Goal: Task Accomplishment & Management: Use online tool/utility

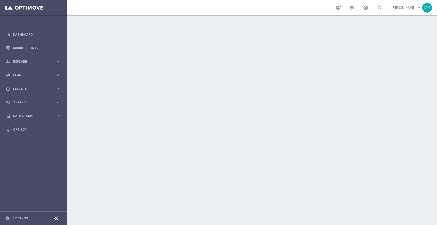
click at [409, 6] on link "[PERSON_NAME] keyboard_arrow_down" at bounding box center [406, 8] width 31 height 8
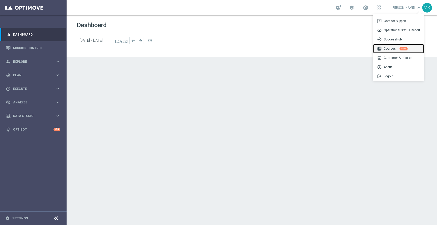
click at [391, 47] on div "library_books Courses New" at bounding box center [398, 48] width 51 height 9
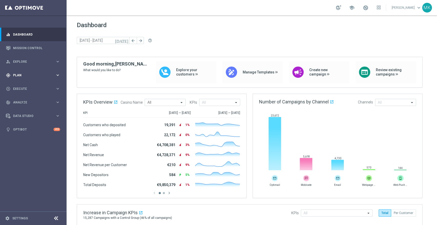
click at [24, 74] on span "Plan" at bounding box center [34, 75] width 42 height 3
click at [29, 86] on link "Target Groups" at bounding box center [33, 86] width 40 height 4
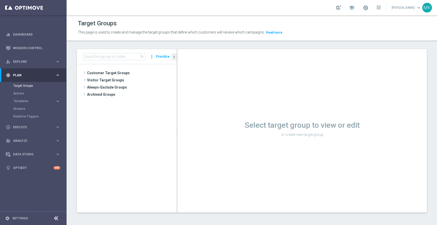
click at [163, 55] on button "Prioritize" at bounding box center [162, 56] width 15 height 7
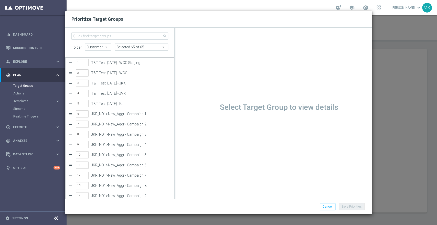
click at [147, 46] on span at bounding box center [141, 47] width 53 height 7
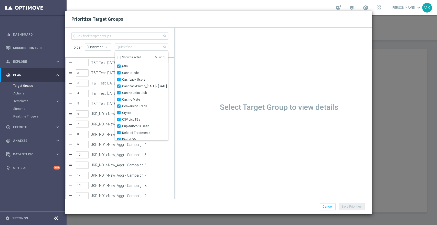
click at [194, 49] on div "Loading..." at bounding box center [277, 112] width 186 height 161
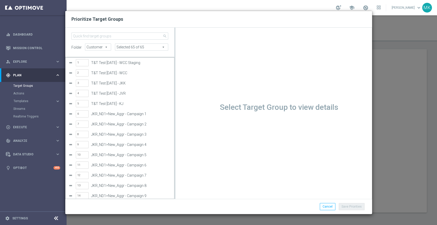
click at [95, 49] on span "Customer" at bounding box center [98, 47] width 26 height 7
click at [104, 47] on span "Customer" at bounding box center [98, 47] width 26 height 7
click at [180, 65] on div "Select Target Group to view details Loading..." at bounding box center [273, 112] width 197 height 161
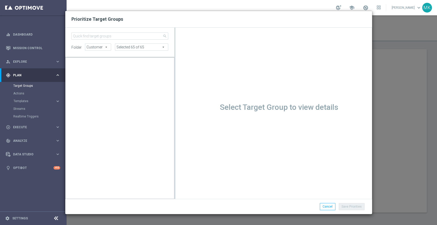
scroll to position [50932, 0]
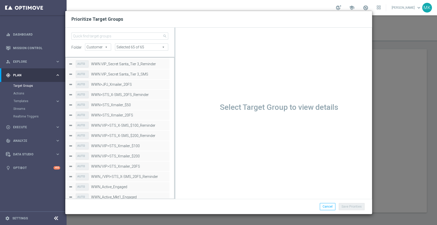
click at [31, 47] on div "Prioritize Target Groups search folder Customer Customer arrow_drop_down search…" at bounding box center [218, 112] width 437 height 225
click at [326, 207] on button "Cancel" at bounding box center [328, 206] width 16 height 7
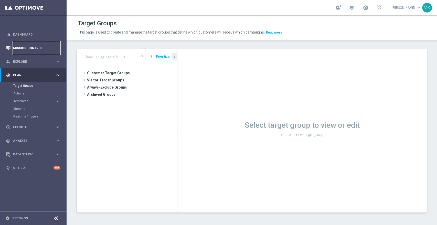
click at [41, 45] on link "Mission Control" at bounding box center [36, 48] width 47 height 14
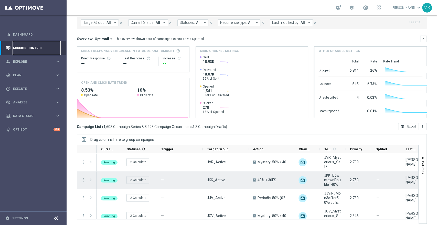
scroll to position [28, 0]
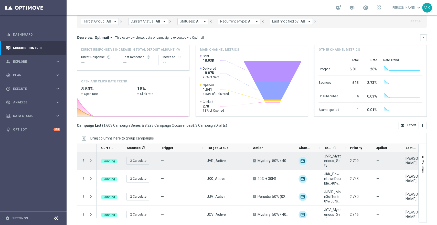
click at [82, 159] on icon "more_vert" at bounding box center [83, 160] width 5 height 5
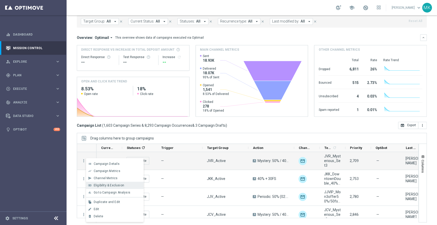
click at [105, 184] on span "Eligibility & Exclusion" at bounding box center [109, 185] width 30 height 4
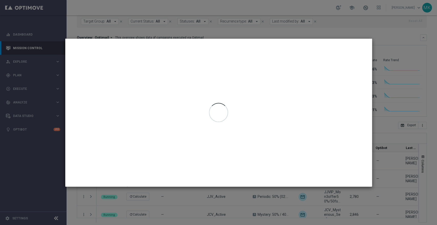
type input "[DATE] - [DATE]"
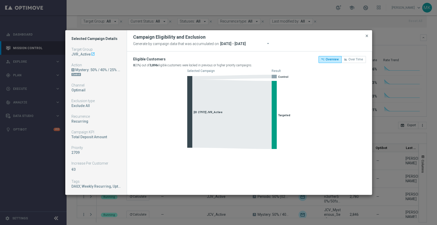
click at [365, 35] on span "close" at bounding box center [367, 36] width 4 height 4
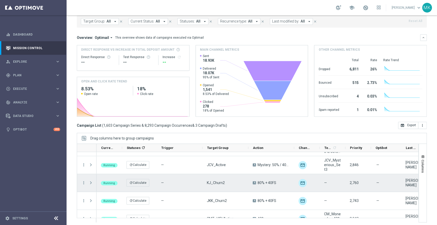
scroll to position [57, 0]
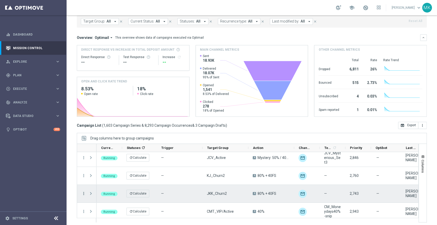
click at [84, 193] on icon "more_vert" at bounding box center [83, 193] width 5 height 5
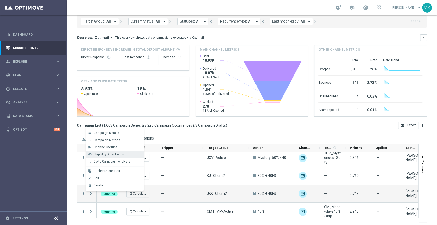
click at [109, 156] on span "Eligibility & Exclusion" at bounding box center [109, 155] width 30 height 4
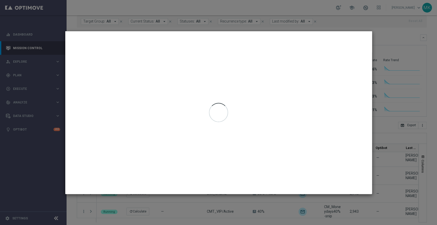
type input "[DATE] - [DATE]"
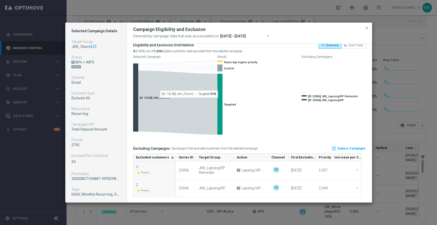
scroll to position [7, 0]
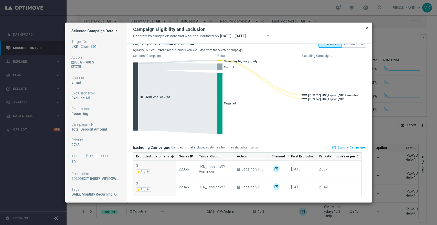
click at [367, 28] on span "close" at bounding box center [367, 28] width 4 height 4
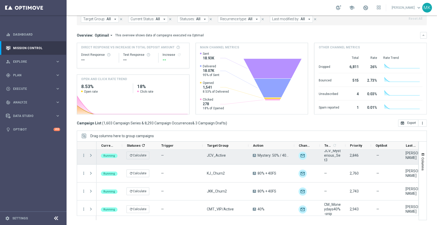
scroll to position [0, 0]
